Goal: Find specific page/section: Find specific page/section

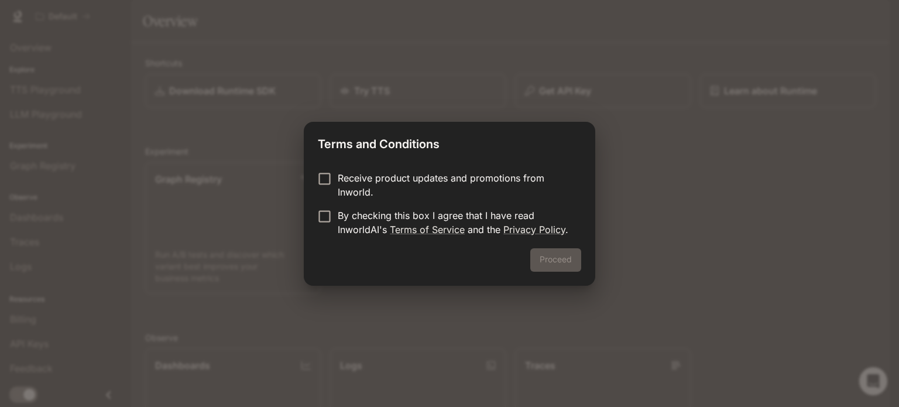
click at [391, 190] on p "Receive product updates and promotions from Inworld." at bounding box center [455, 185] width 234 height 28
click at [364, 187] on p "Receive product updates and promotions from Inworld." at bounding box center [455, 185] width 234 height 28
click at [344, 223] on p "By checking this box I agree that I have read InworldAI's Terms of Service and …" at bounding box center [455, 222] width 234 height 28
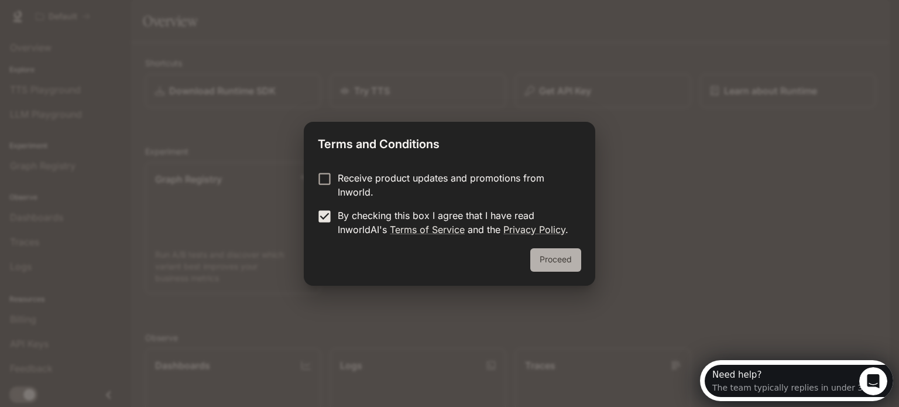
click at [560, 248] on button "Proceed" at bounding box center [555, 259] width 51 height 23
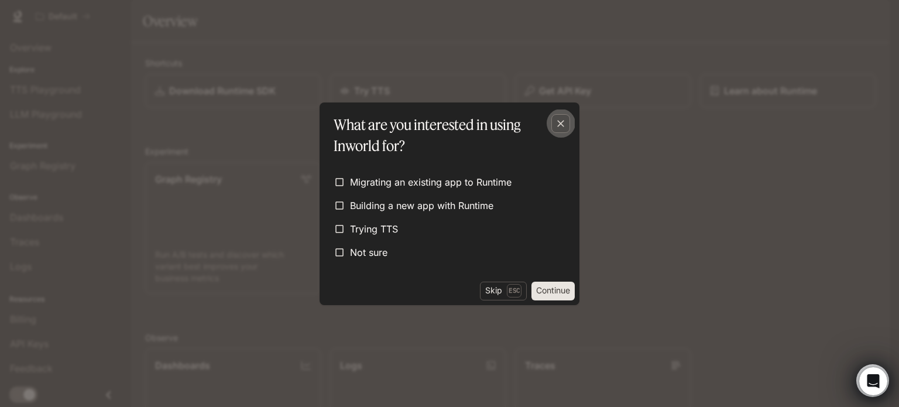
click at [555, 121] on icon "button" at bounding box center [561, 124] width 12 height 12
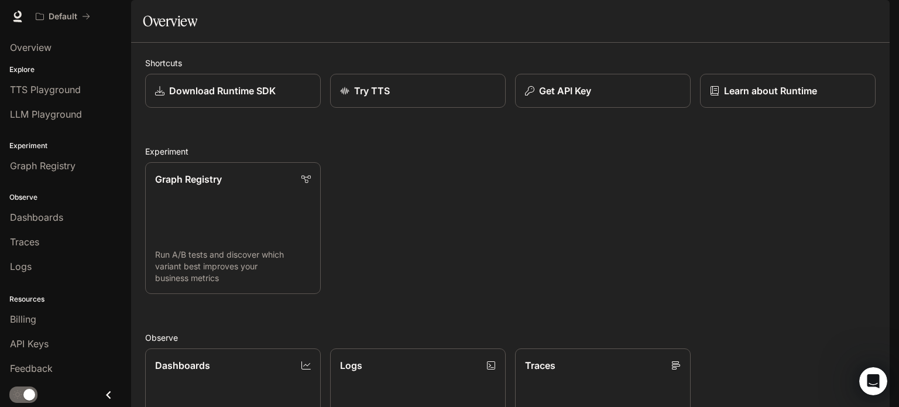
scroll to position [310, 0]
click at [59, 323] on div "Billing" at bounding box center [65, 319] width 111 height 14
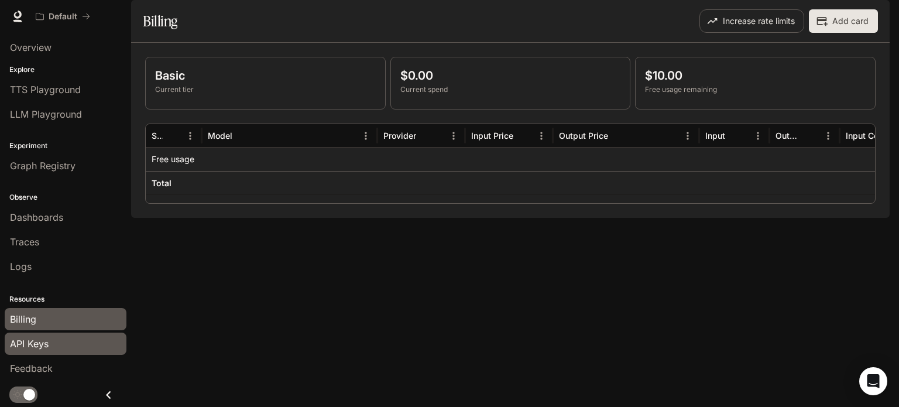
click at [44, 337] on span "API Keys" at bounding box center [29, 344] width 39 height 14
